Goal: Check status

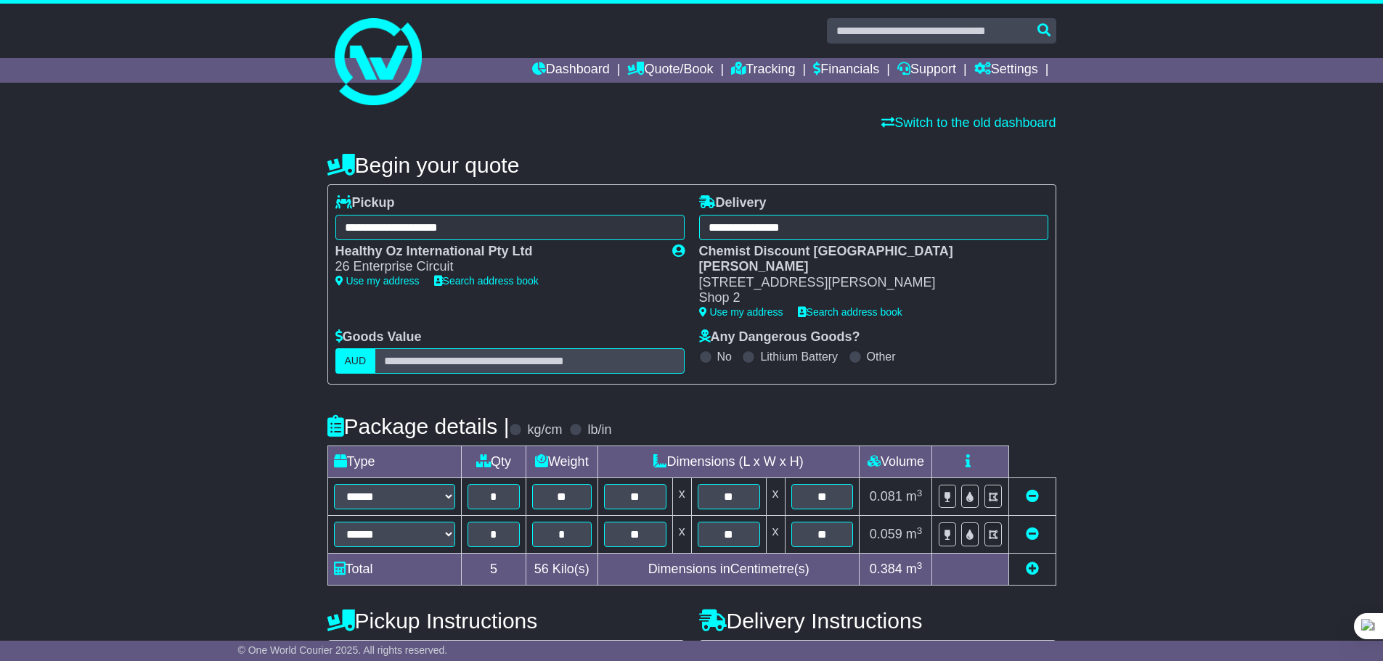
select select "*****"
click at [734, 63] on icon at bounding box center [738, 68] width 15 height 13
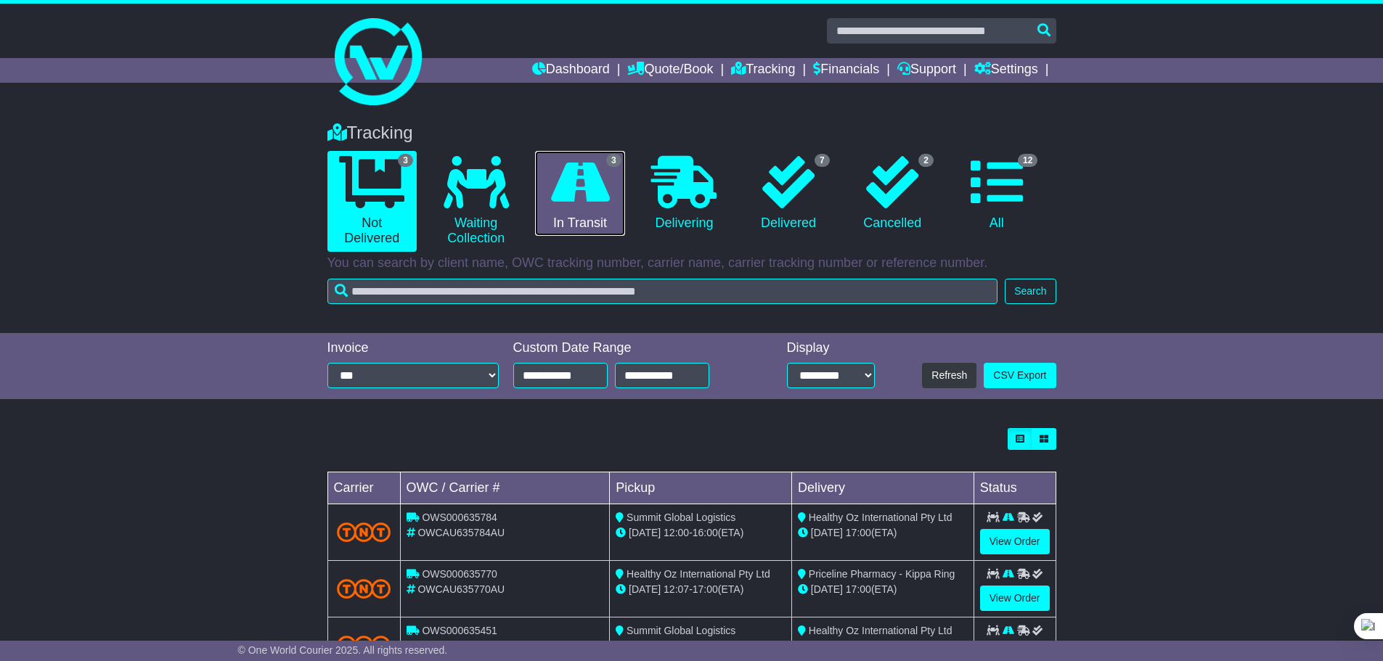
click at [560, 195] on icon at bounding box center [580, 182] width 59 height 52
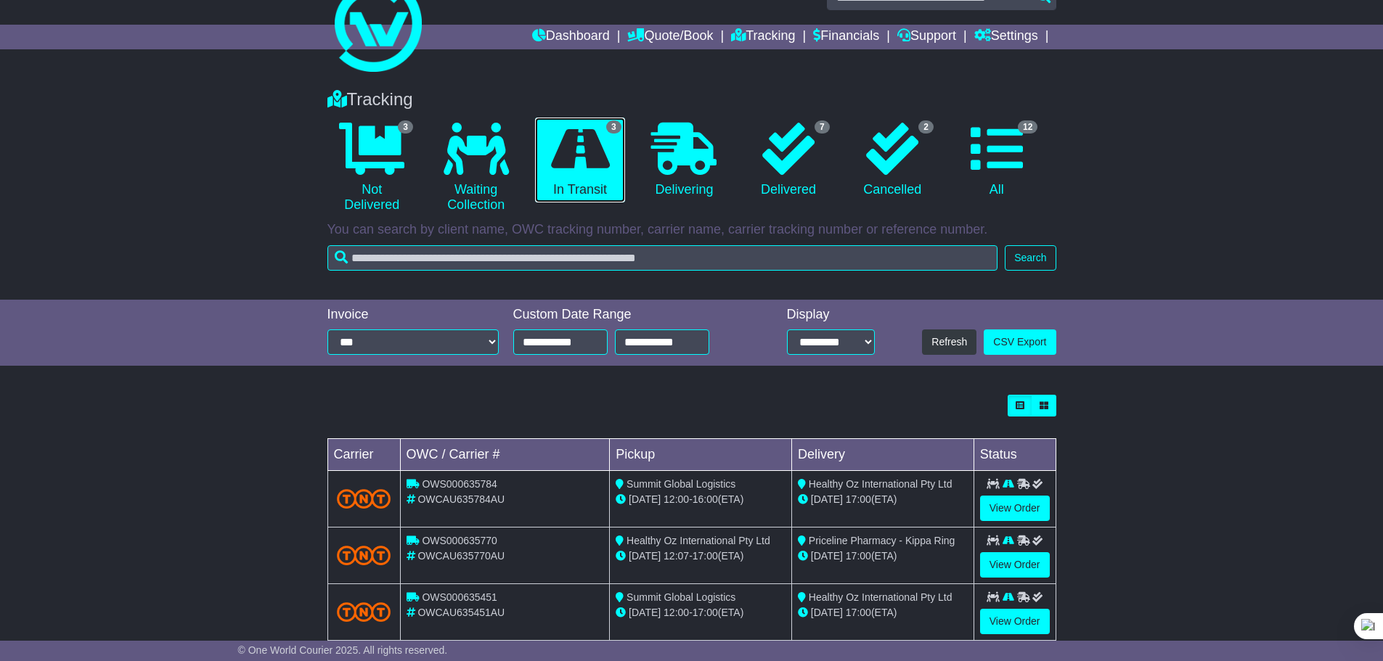
scroll to position [65, 0]
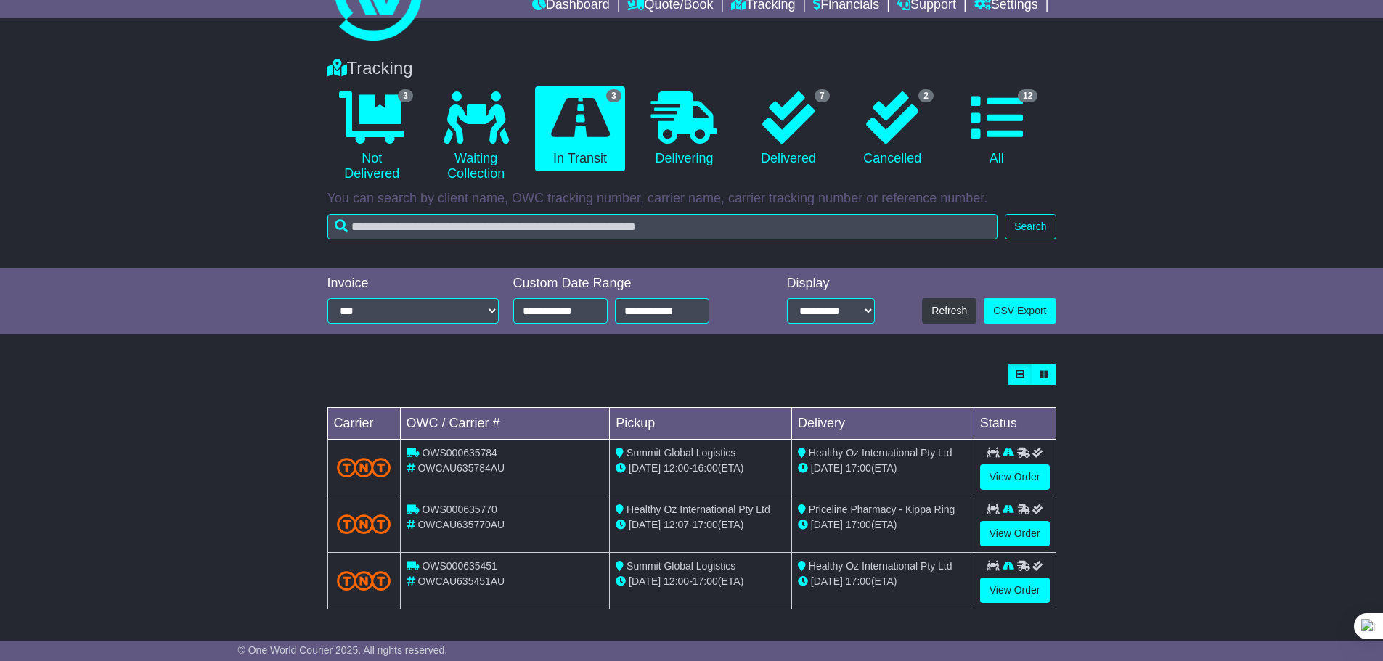
click at [1121, 470] on div "Loading... No bookings found Carrier OWC / Carrier # Pickup Delivery Status OWS…" at bounding box center [691, 494] width 1383 height 276
click at [1113, 502] on div "Loading... No bookings found Carrier OWC / Carrier # Pickup Delivery Status OWS…" at bounding box center [691, 494] width 1383 height 276
click at [1113, 560] on div "Loading... No bookings found Carrier OWC / Carrier # Pickup Delivery Status OWS…" at bounding box center [691, 494] width 1383 height 276
